Goal: Check status: Check status

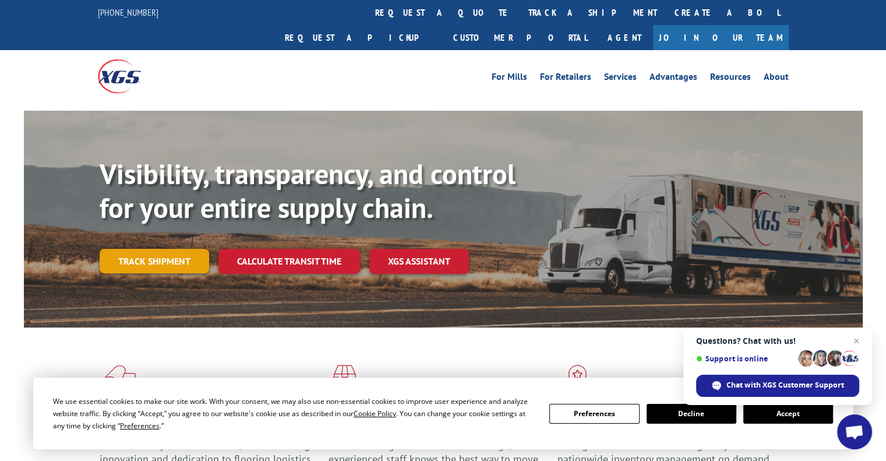
click at [175, 249] on link "Track shipment" at bounding box center [155, 261] width 110 height 24
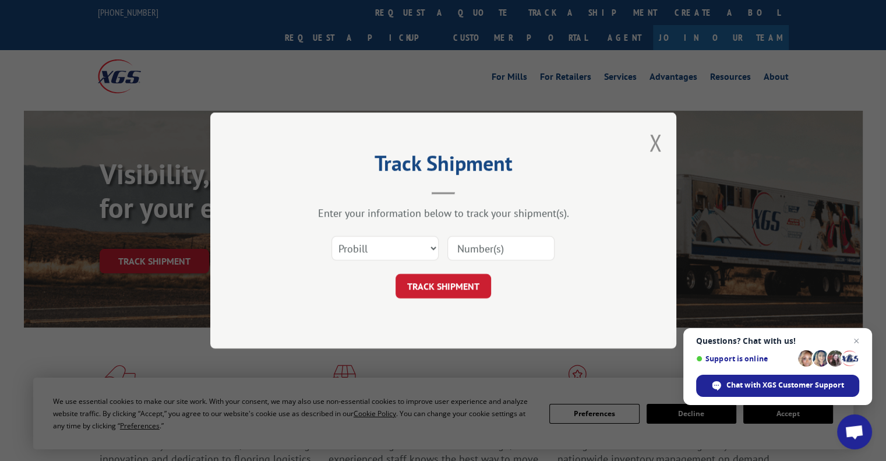
click at [487, 251] on input at bounding box center [500, 248] width 107 height 24
paste input "363475"
type input "363475"
click button "TRACK SHIPMENT" at bounding box center [444, 286] width 96 height 24
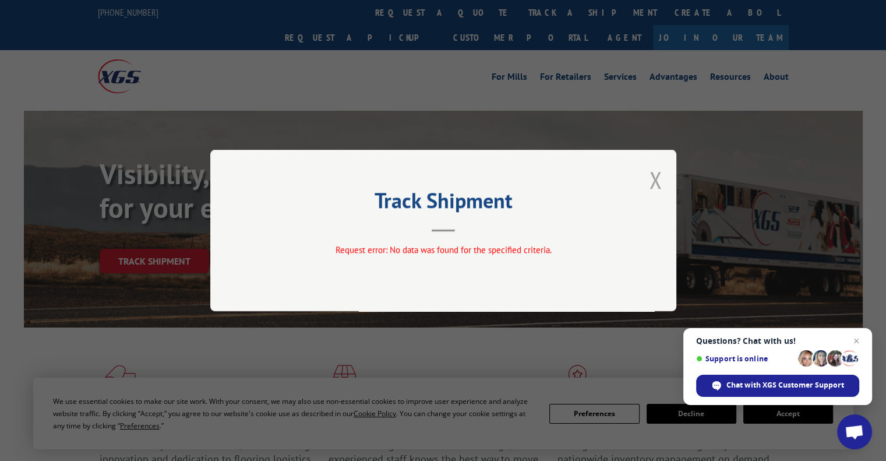
click at [659, 178] on button "Close modal" at bounding box center [655, 179] width 13 height 31
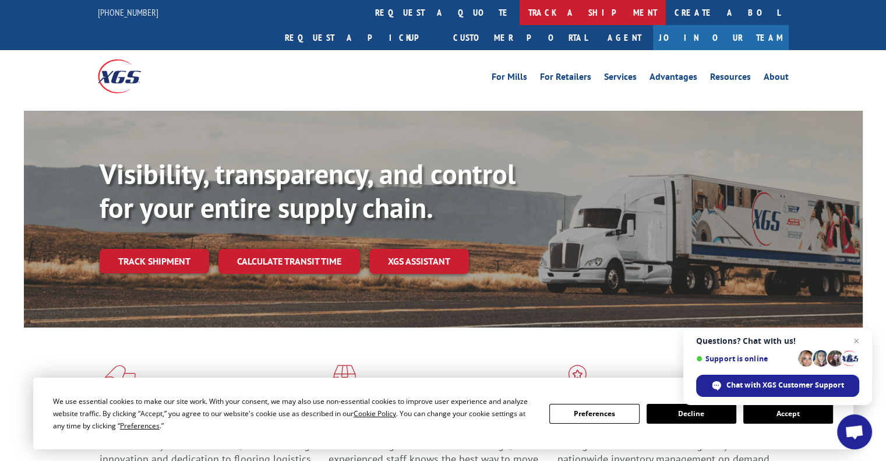
click at [520, 11] on link "track a shipment" at bounding box center [593, 12] width 146 height 25
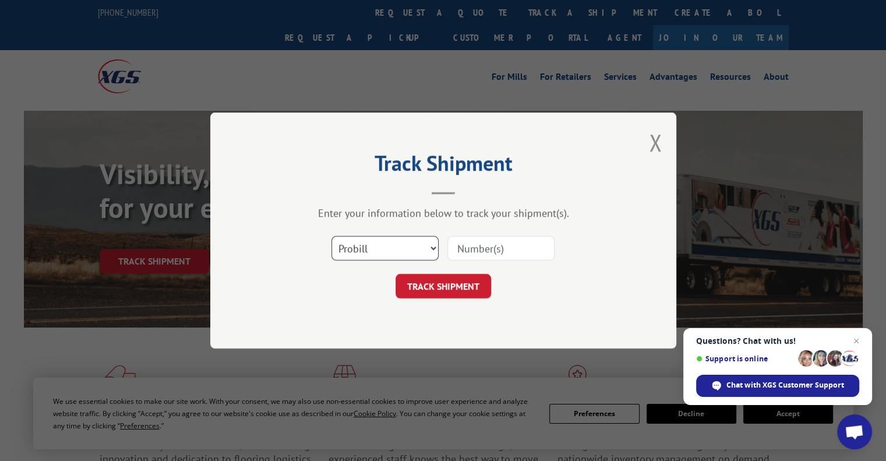
click at [398, 249] on select "Select category... Probill BOL PO" at bounding box center [384, 248] width 107 height 24
select select "bol"
click at [331, 236] on select "Select category... Probill BOL PO" at bounding box center [384, 248] width 107 height 24
paste input "363475"
type input "363475"
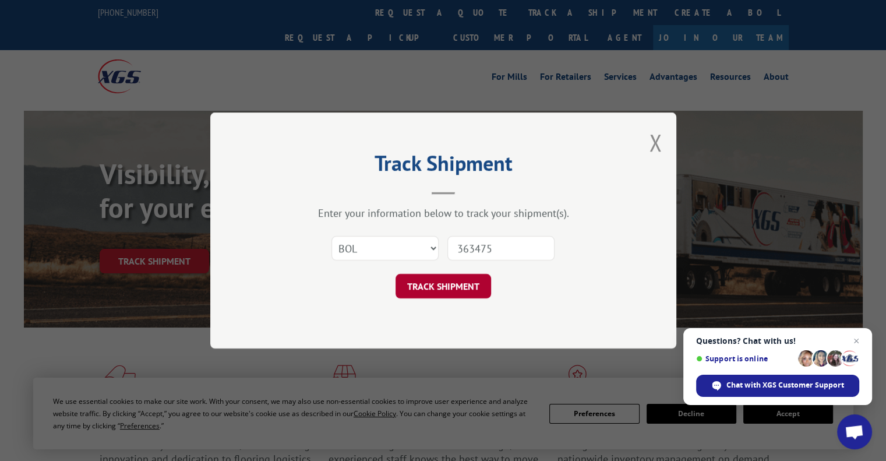
click at [436, 274] on button "TRACK SHIPMENT" at bounding box center [444, 286] width 96 height 24
